Goal: Check status: Check status

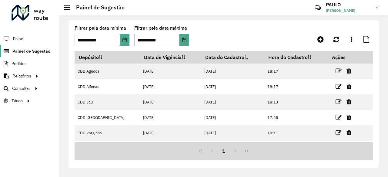
click at [29, 51] on span "Painel de Sugestão" at bounding box center [31, 51] width 38 height 6
click at [28, 50] on span "Painel de Sugestão" at bounding box center [31, 51] width 38 height 6
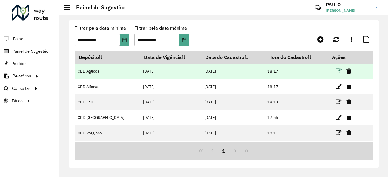
click at [336, 72] on icon at bounding box center [339, 71] width 6 height 6
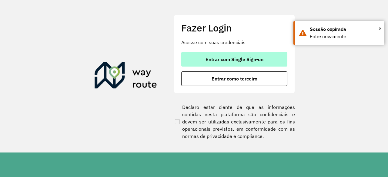
click at [211, 60] on span "Entrar com Single Sign-on" at bounding box center [235, 59] width 58 height 5
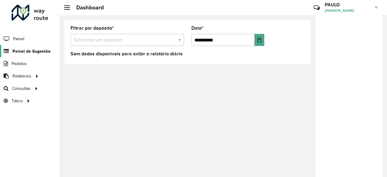
click at [26, 53] on span "Painel de Sugestão" at bounding box center [31, 51] width 38 height 6
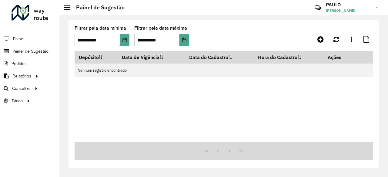
click at [220, 40] on formly-group "**********" at bounding box center [184, 38] width 219 height 25
click at [123, 42] on icon "Choose Date" at bounding box center [124, 40] width 5 height 5
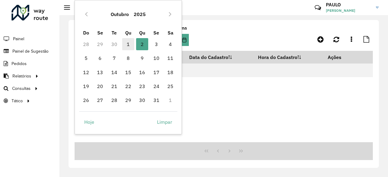
click at [126, 47] on span "1" at bounding box center [128, 44] width 12 height 12
type input "**********"
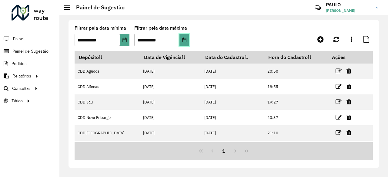
click at [186, 41] on icon "Choose Date" at bounding box center [184, 40] width 5 height 5
click at [247, 34] on formly-group "**********" at bounding box center [184, 38] width 219 height 25
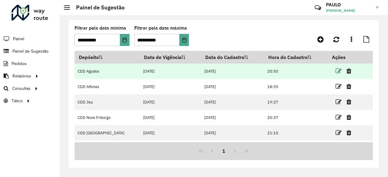
click at [336, 71] on icon at bounding box center [339, 71] width 6 height 6
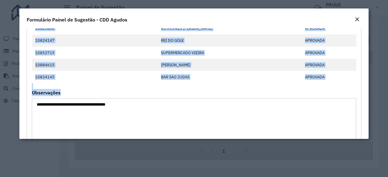
scroll to position [260, 0]
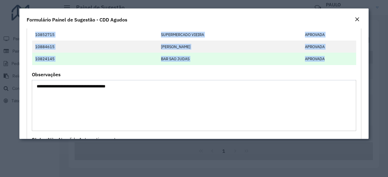
drag, startPoint x: 35, startPoint y: 86, endPoint x: 334, endPoint y: 60, distance: 300.3
copy tbody "10816231 [PERSON_NAME] APROVADA 10824578 [PERSON_NAME] APROVADA 10822882 [PERSO…"
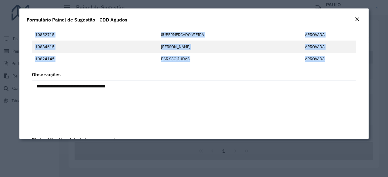
click at [355, 22] on div "Close" at bounding box center [357, 19] width 5 height 7
